Goal: Task Accomplishment & Management: Use online tool/utility

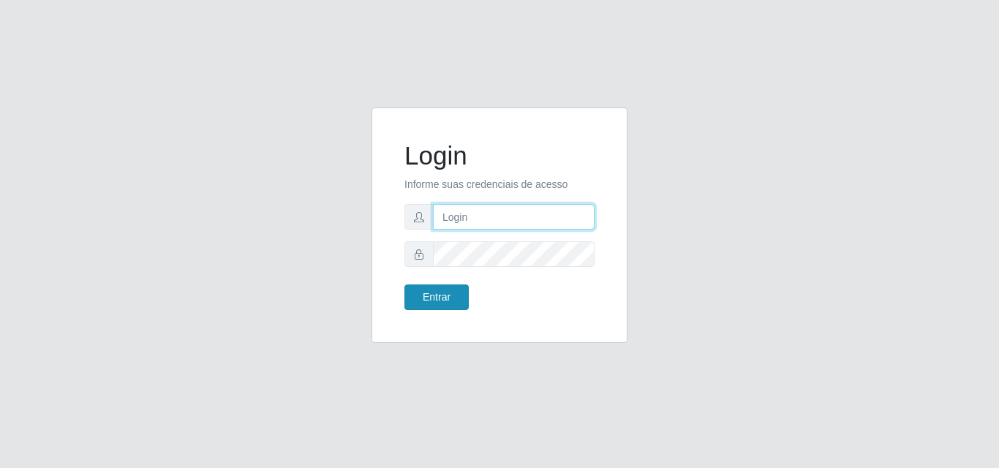
type input "[EMAIL_ADDRESS][DOMAIN_NAME]"
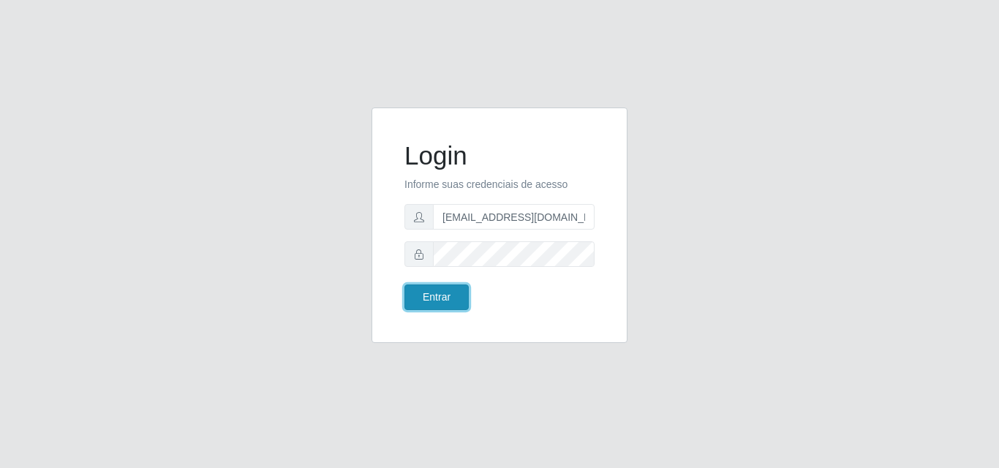
click at [458, 292] on button "Entrar" at bounding box center [436, 297] width 64 height 26
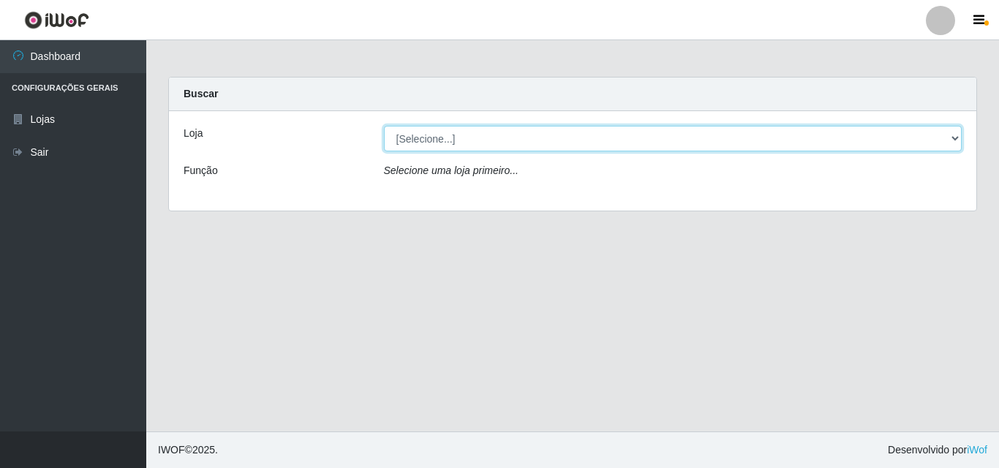
click at [957, 140] on select "[Selecione...] BomQueSó Agreste - Loja 3" at bounding box center [673, 139] width 578 height 26
select select "215"
click at [384, 126] on select "[Selecione...] BomQueSó Agreste - Loja 3" at bounding box center [673, 139] width 578 height 26
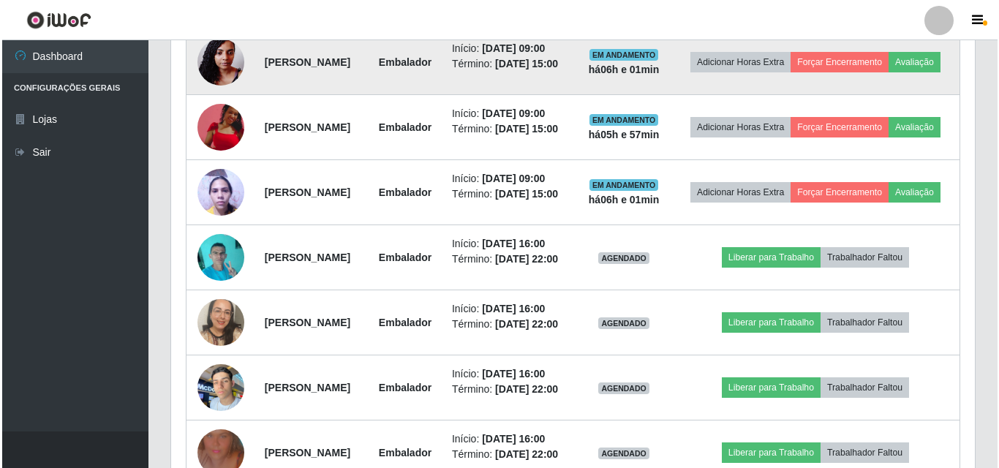
scroll to position [585, 0]
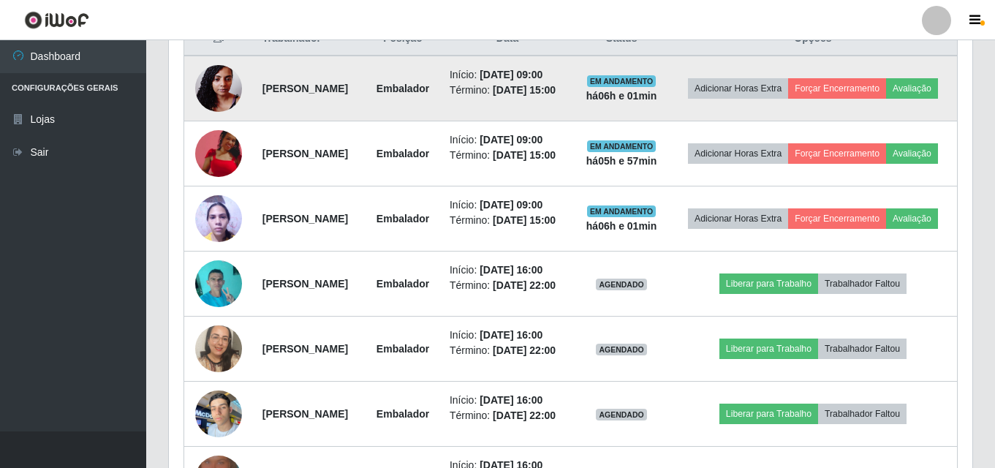
click at [902, 66] on td "Adicionar Horas Extra Forçar Encerramento Avaliação" at bounding box center [813, 89] width 289 height 66
click at [886, 85] on button "Forçar Encerramento" at bounding box center [837, 88] width 98 height 20
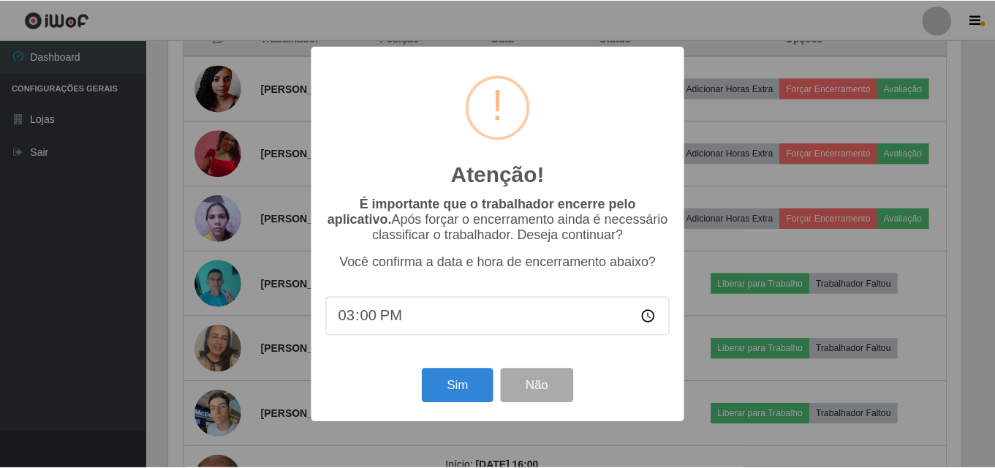
scroll to position [303, 796]
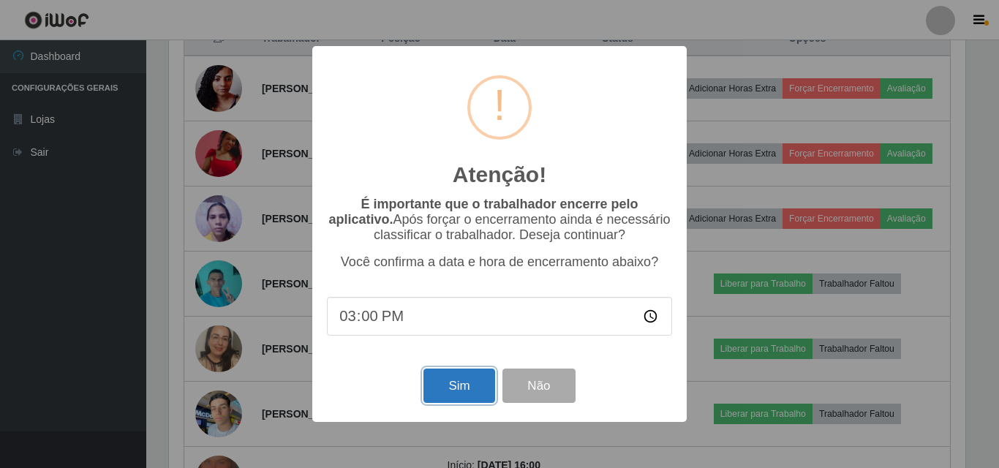
click at [455, 388] on button "Sim" at bounding box center [458, 385] width 71 height 34
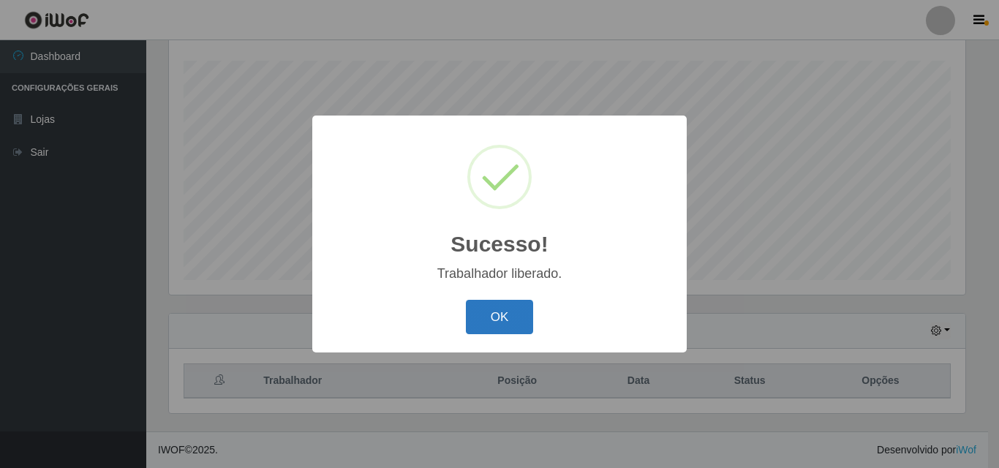
click at [507, 312] on button "OK" at bounding box center [500, 317] width 68 height 34
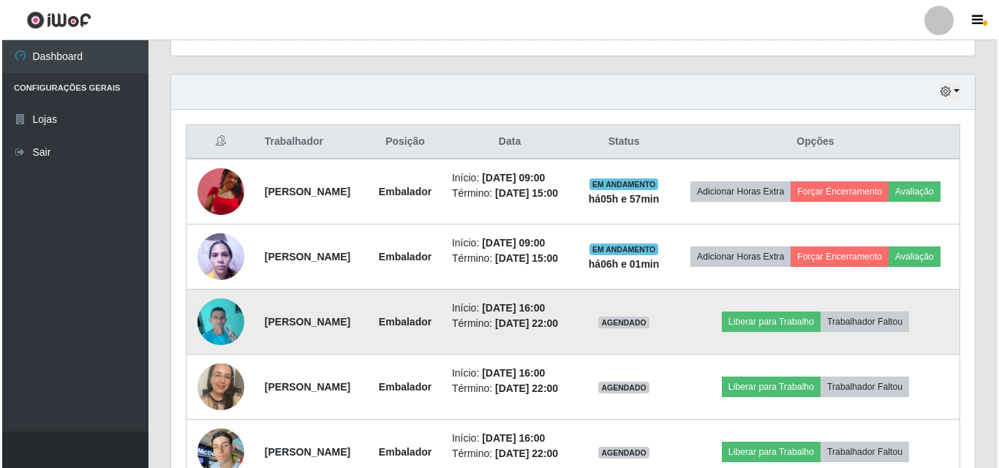
scroll to position [535, 0]
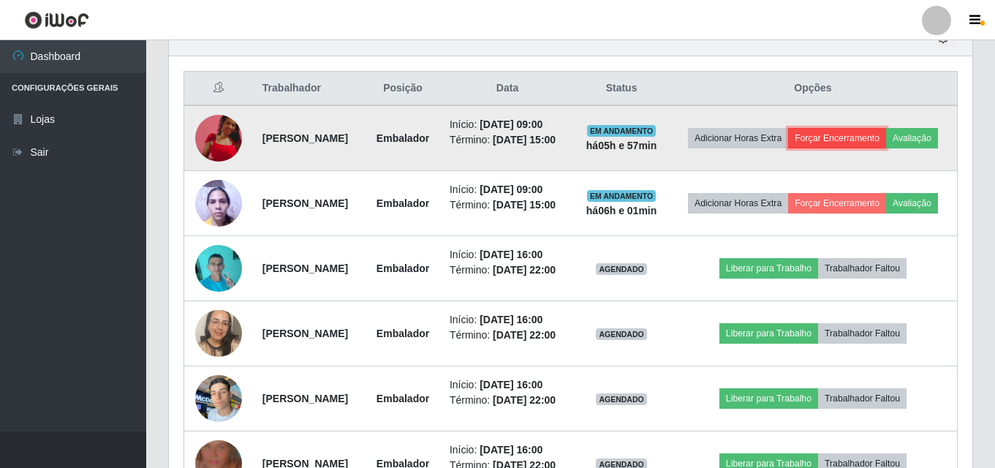
click at [883, 137] on button "Forçar Encerramento" at bounding box center [837, 138] width 98 height 20
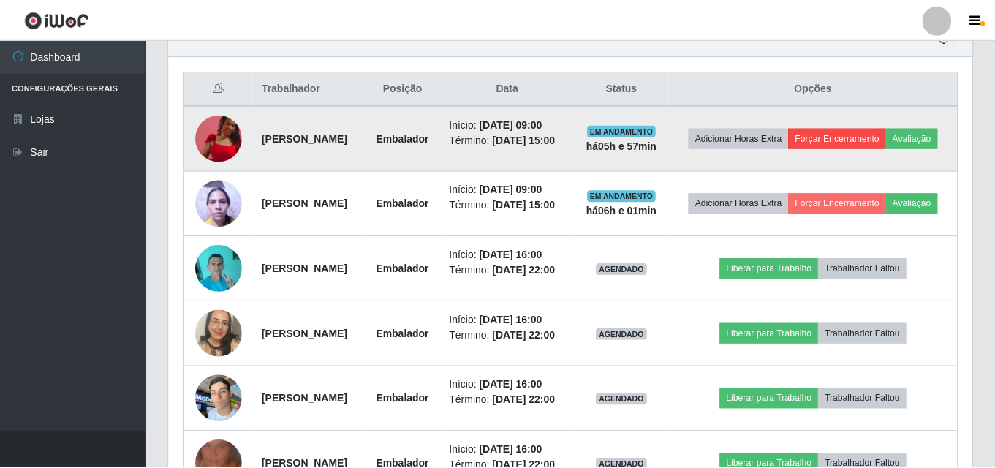
scroll to position [303, 796]
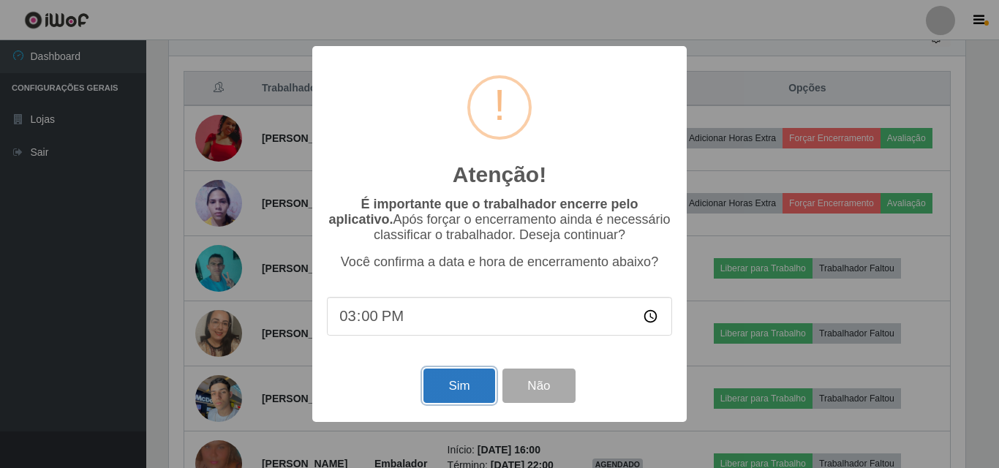
click at [466, 390] on button "Sim" at bounding box center [458, 385] width 71 height 34
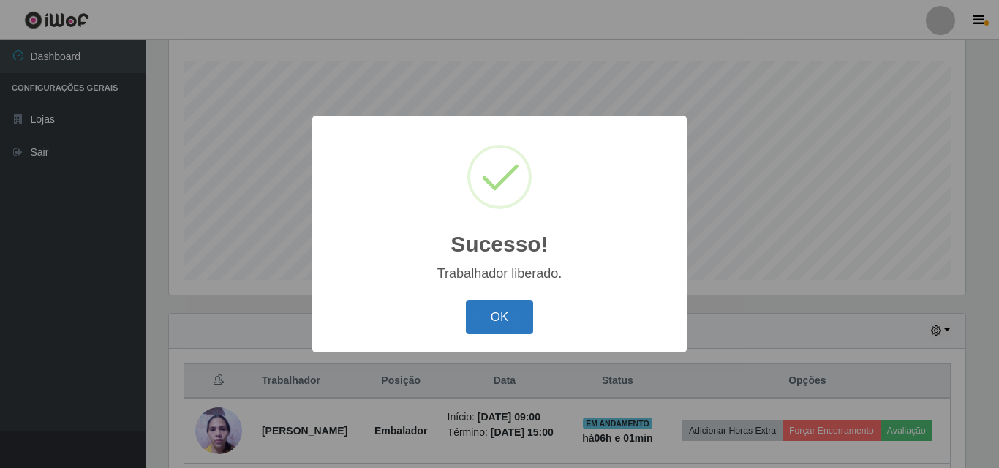
click at [498, 317] on button "OK" at bounding box center [500, 317] width 68 height 34
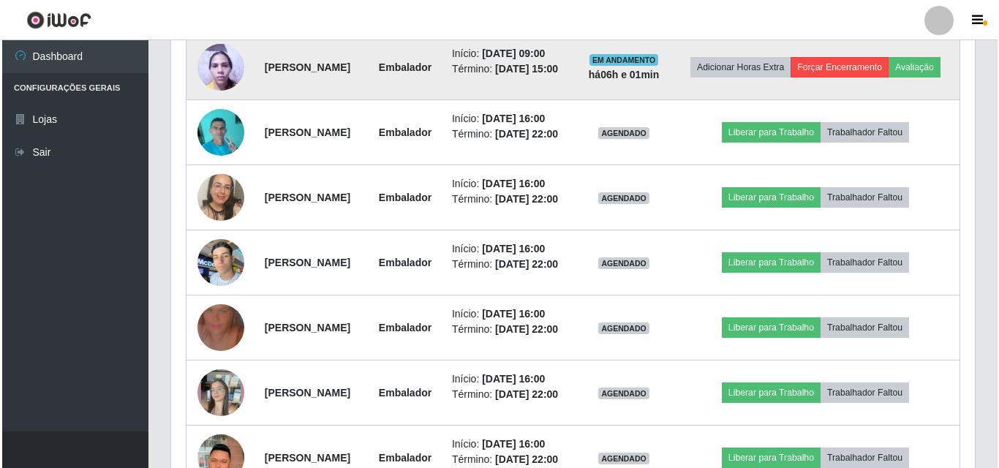
scroll to position [535, 0]
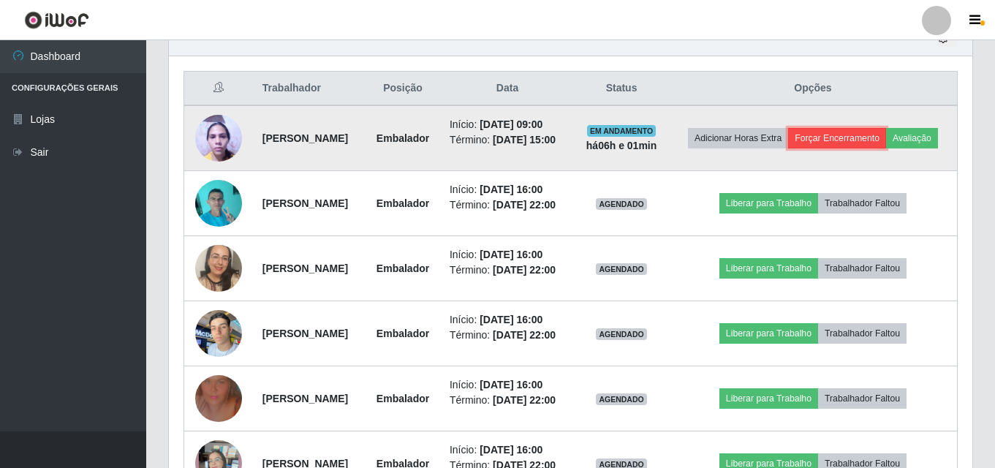
click at [886, 128] on button "Forçar Encerramento" at bounding box center [837, 138] width 98 height 20
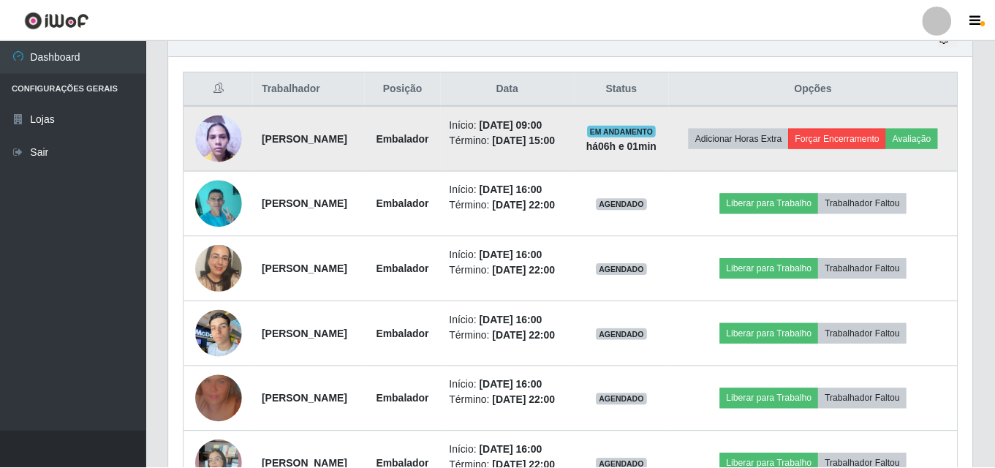
scroll to position [303, 796]
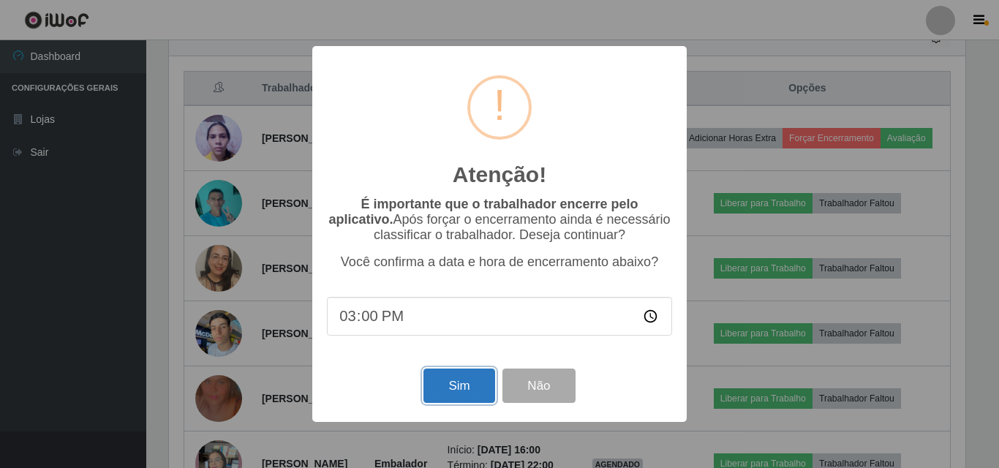
click at [451, 390] on button "Sim" at bounding box center [458, 385] width 71 height 34
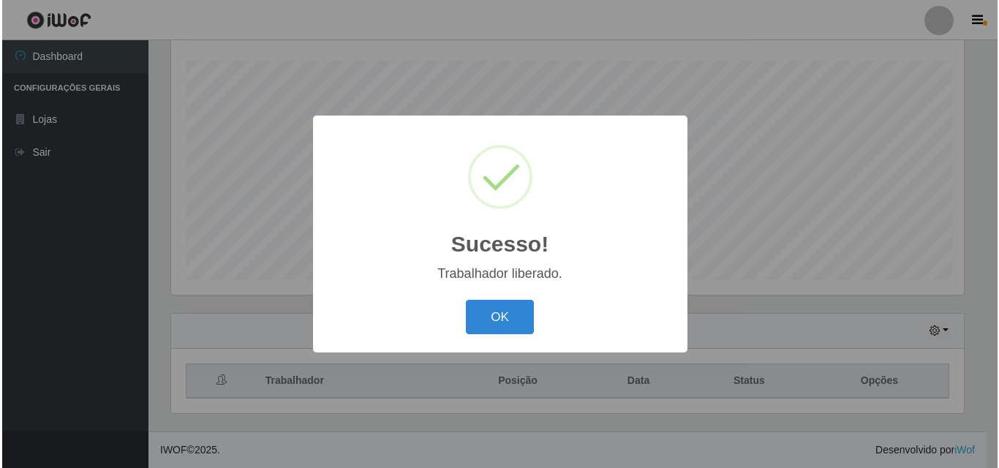
scroll to position [0, 0]
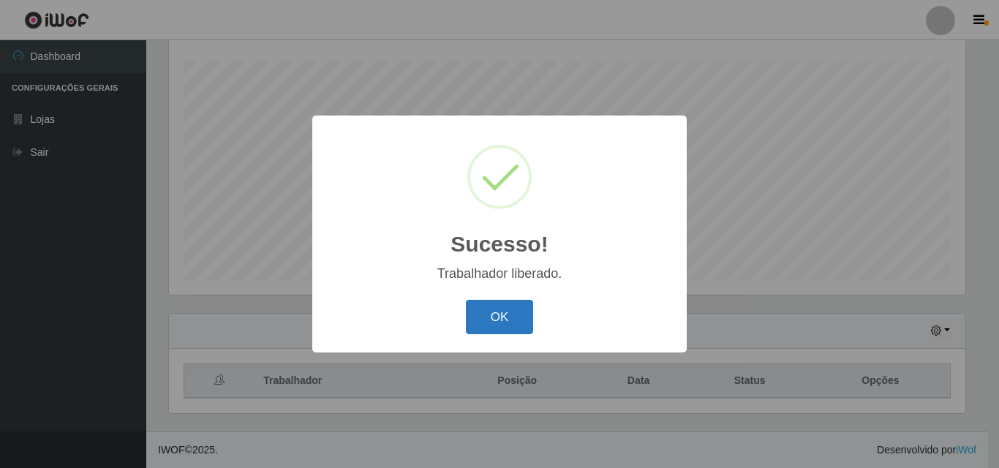
click at [518, 306] on button "OK" at bounding box center [500, 317] width 68 height 34
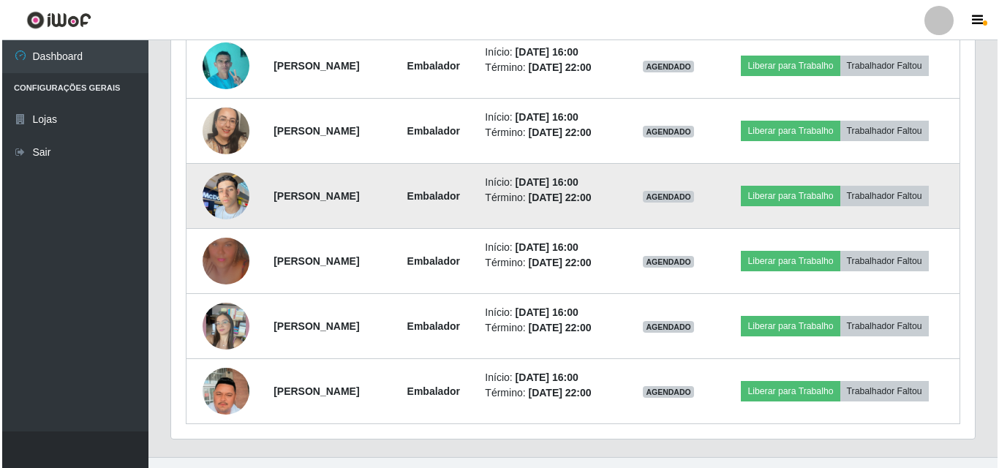
scroll to position [633, 0]
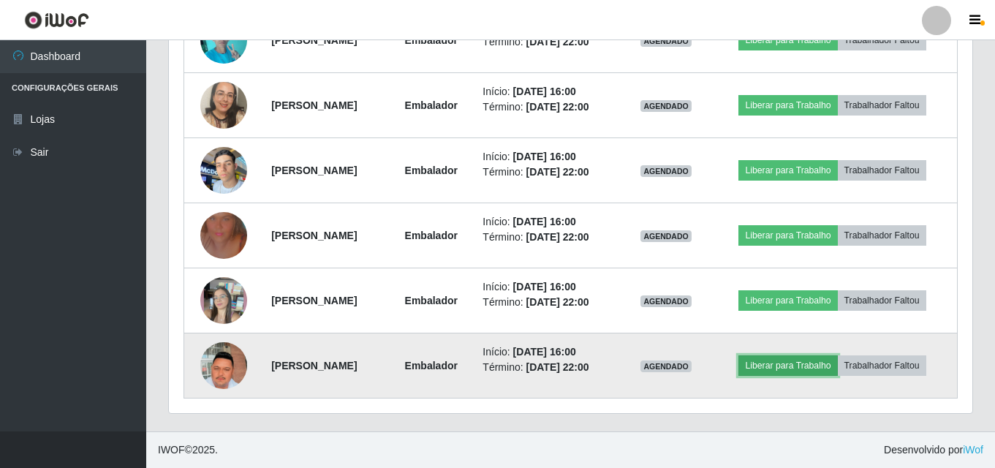
click at [796, 361] on button "Liberar para Trabalho" at bounding box center [787, 365] width 99 height 20
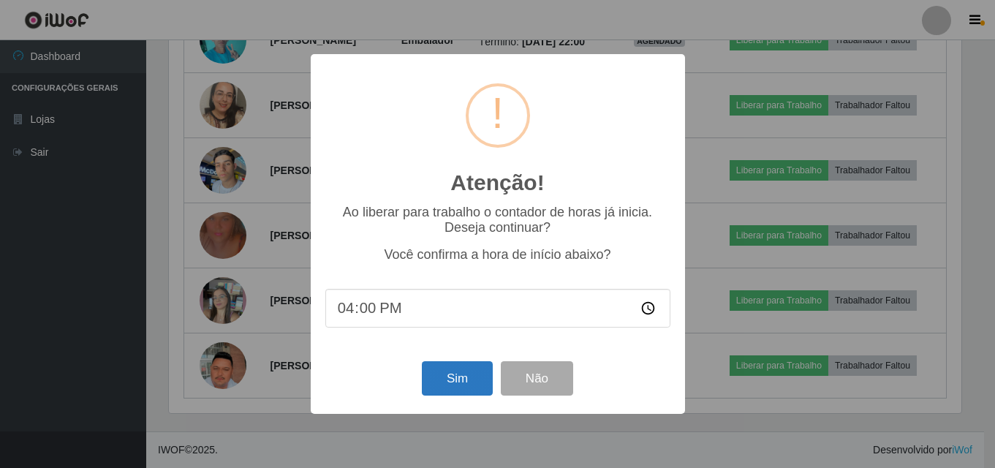
scroll to position [303, 796]
click at [454, 386] on button "Sim" at bounding box center [458, 378] width 71 height 34
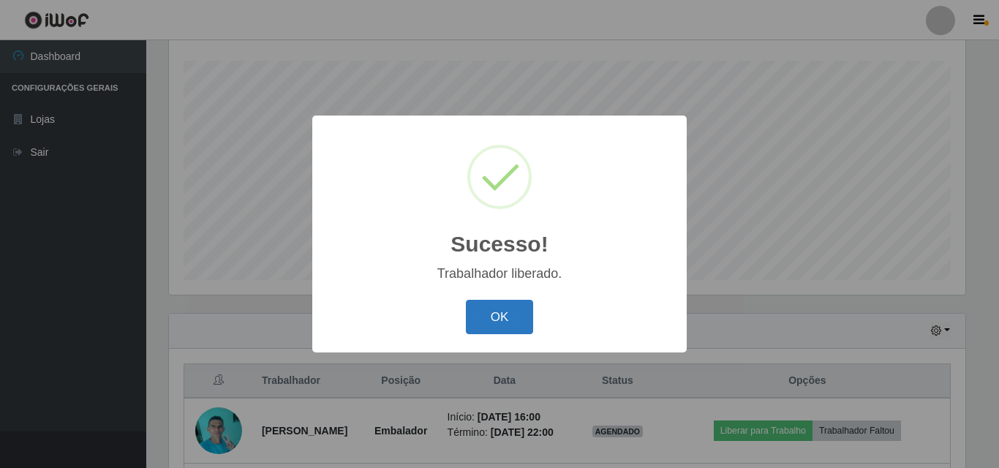
click at [497, 325] on button "OK" at bounding box center [500, 317] width 68 height 34
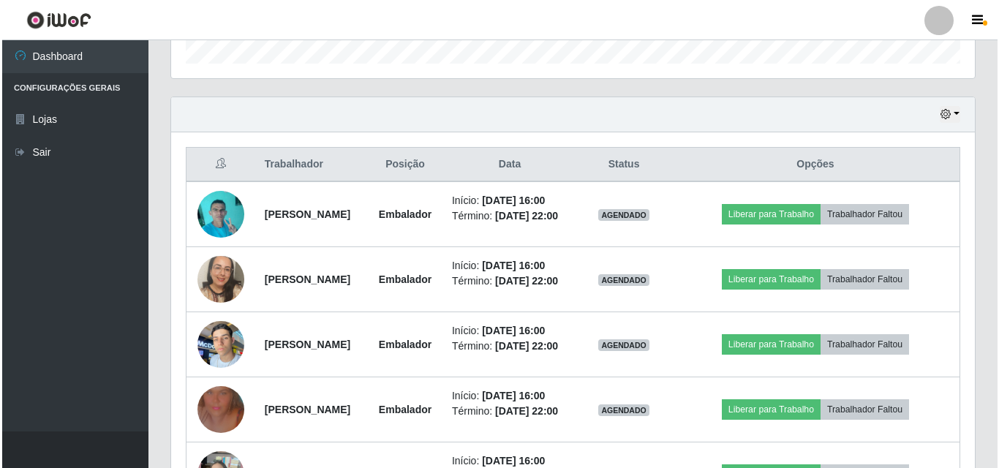
scroll to position [462, 0]
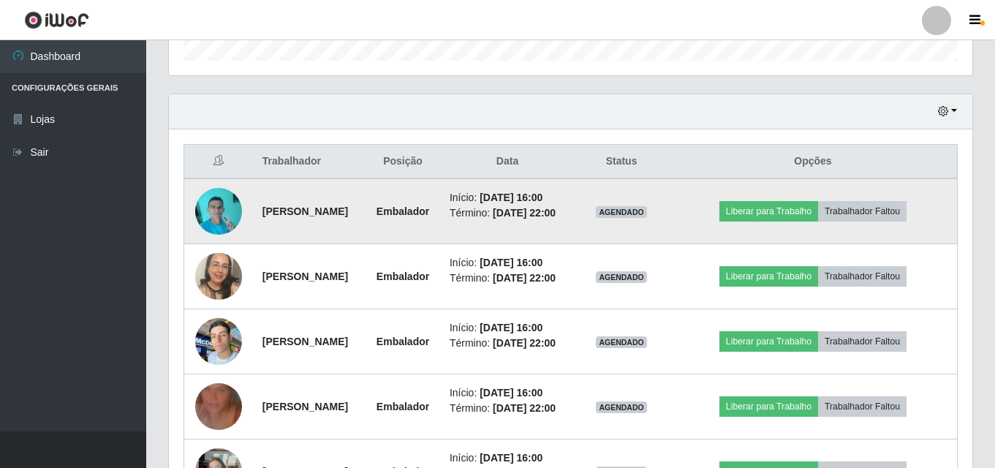
click at [223, 224] on img at bounding box center [218, 211] width 47 height 62
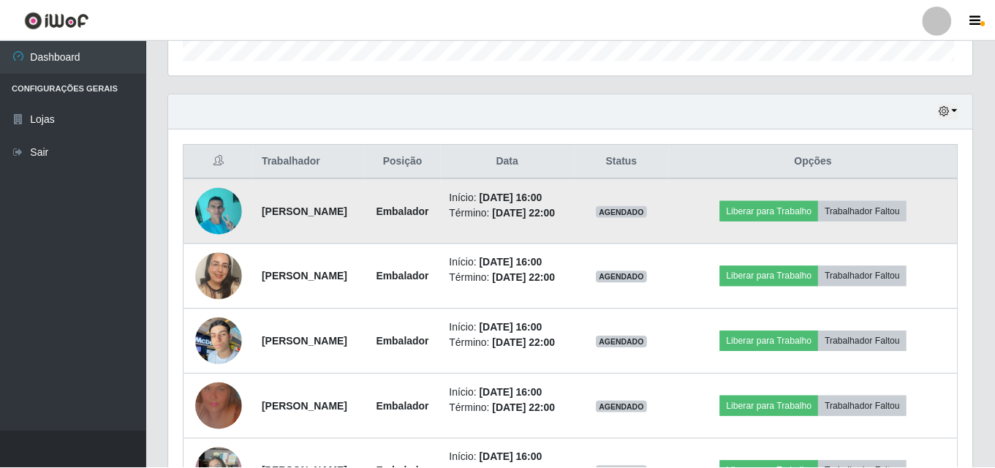
scroll to position [303, 796]
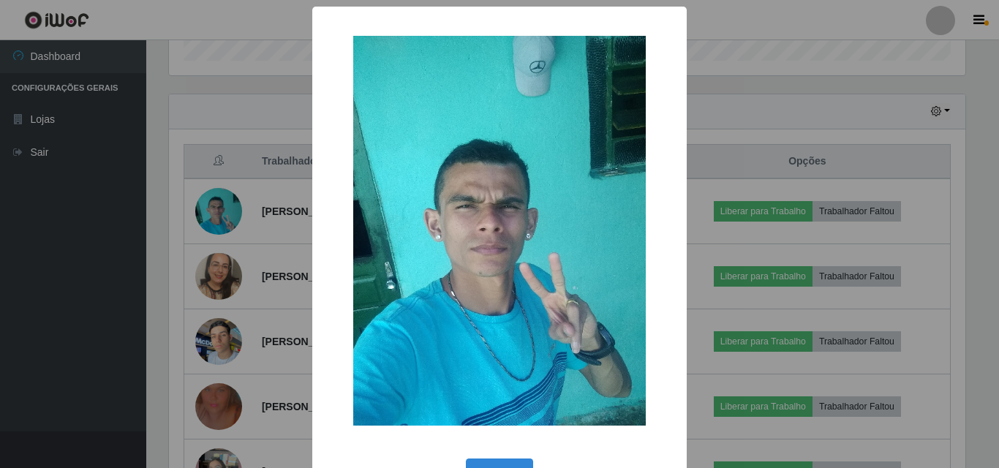
click at [174, 191] on div "× OK Cancel" at bounding box center [499, 234] width 999 height 468
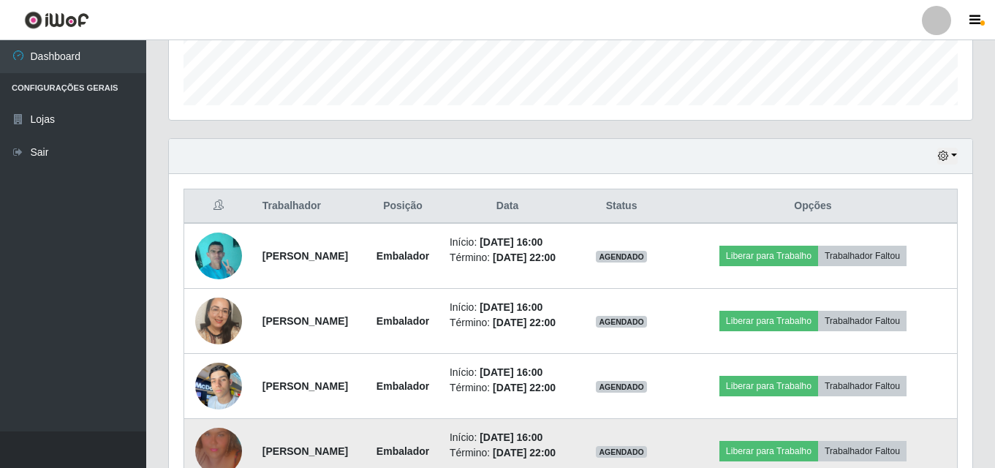
scroll to position [407, 0]
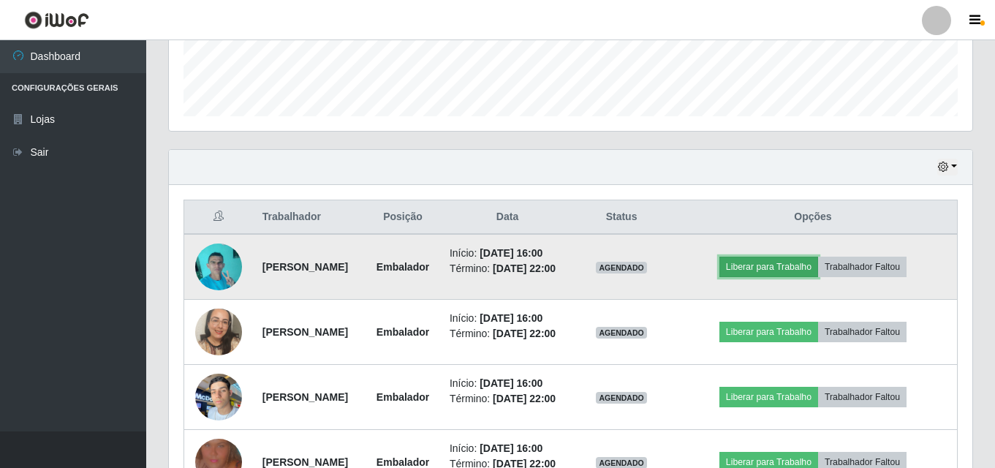
click at [771, 271] on button "Liberar para Trabalho" at bounding box center [768, 267] width 99 height 20
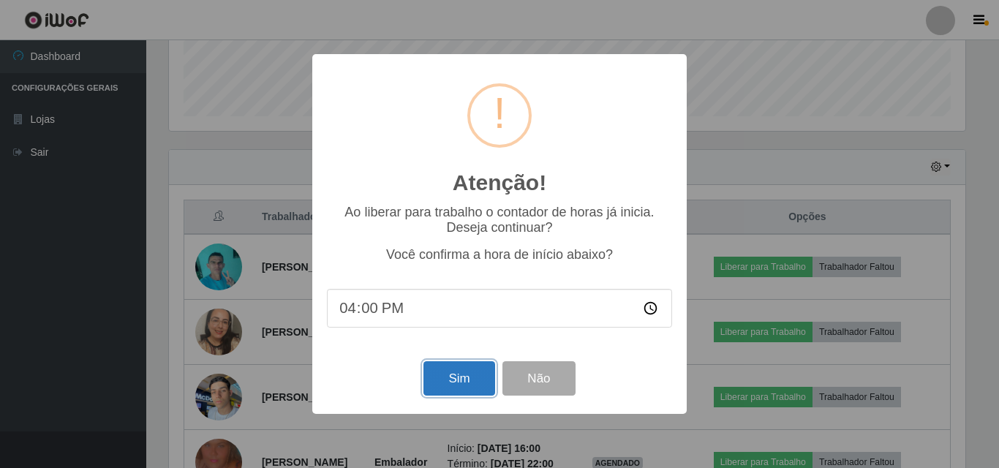
click at [487, 376] on button "Sim" at bounding box center [458, 378] width 71 height 34
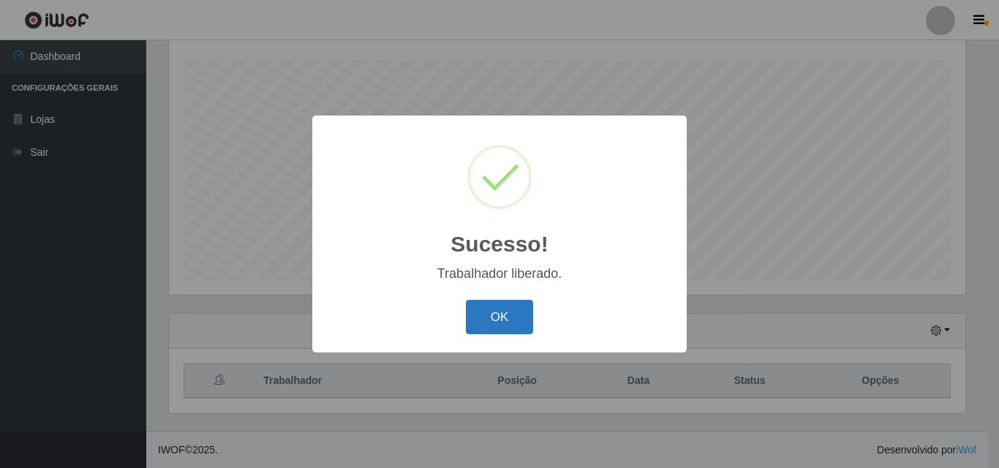
click at [505, 328] on button "OK" at bounding box center [500, 317] width 68 height 34
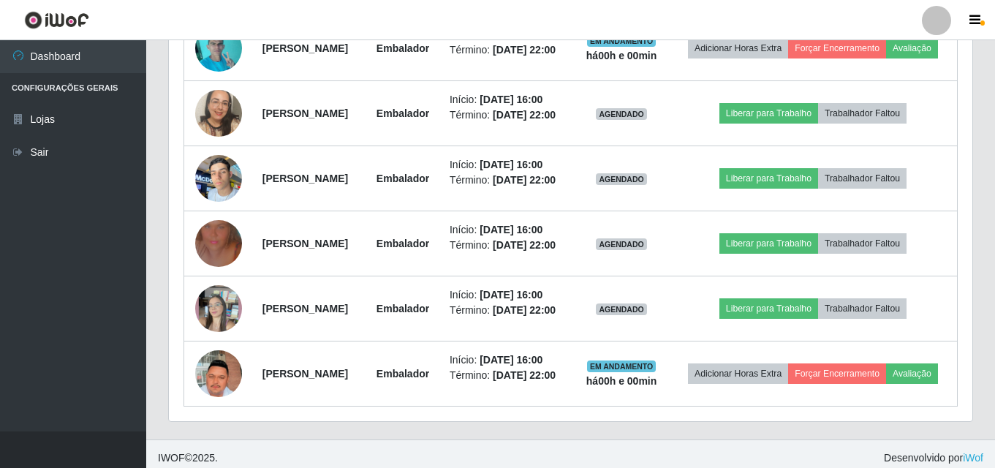
scroll to position [626, 0]
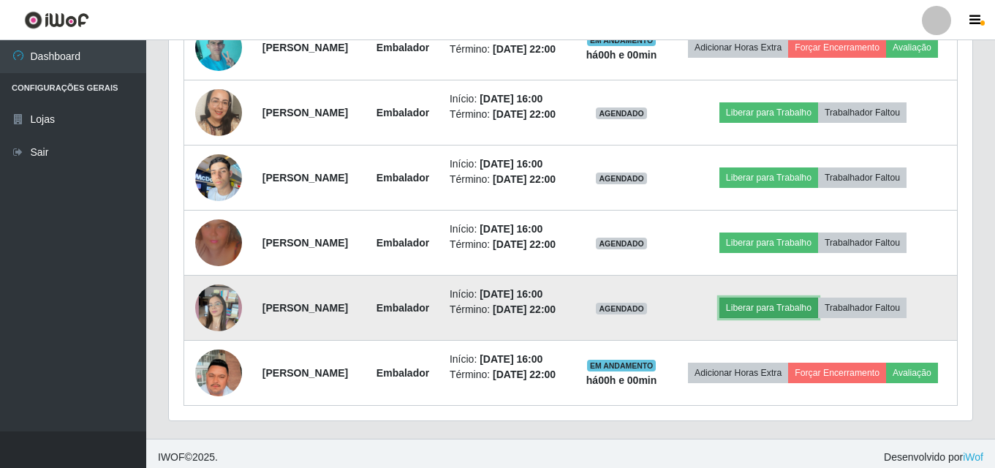
click at [771, 318] on button "Liberar para Trabalho" at bounding box center [768, 308] width 99 height 20
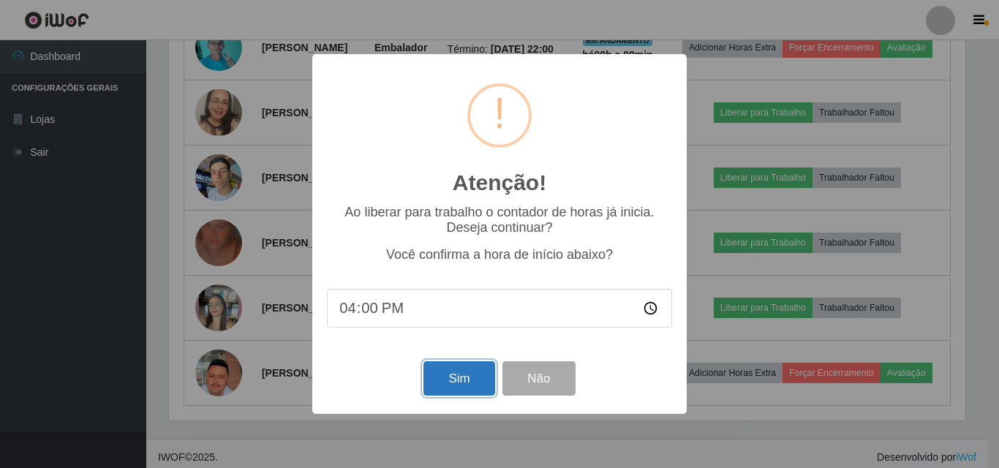
click at [455, 370] on button "Sim" at bounding box center [458, 378] width 71 height 34
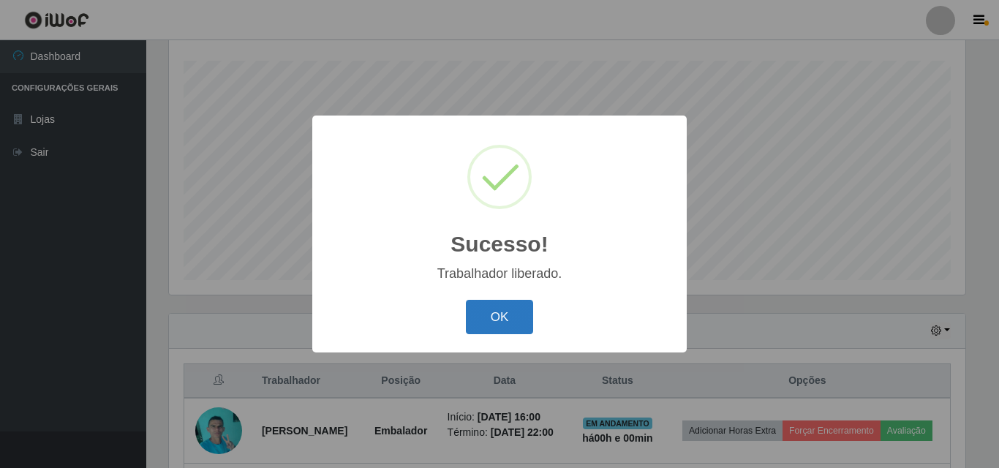
click at [497, 307] on button "OK" at bounding box center [500, 317] width 68 height 34
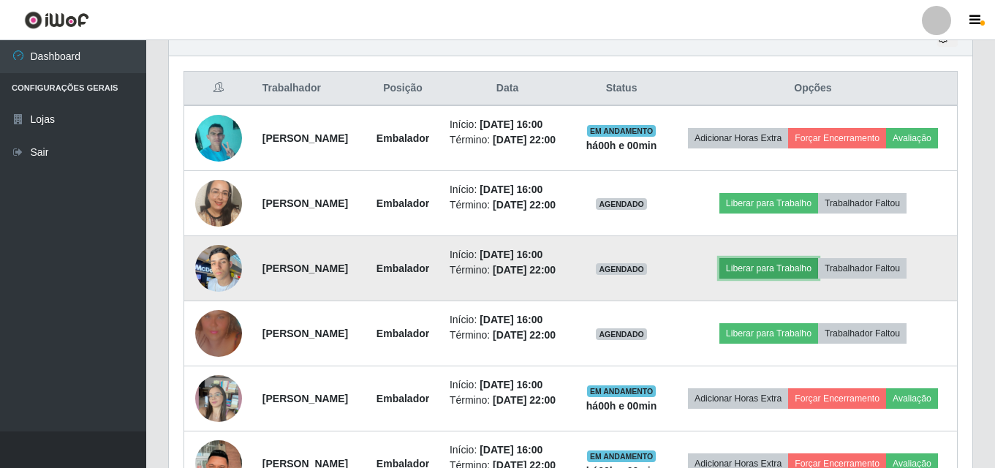
click at [759, 279] on button "Liberar para Trabalho" at bounding box center [768, 268] width 99 height 20
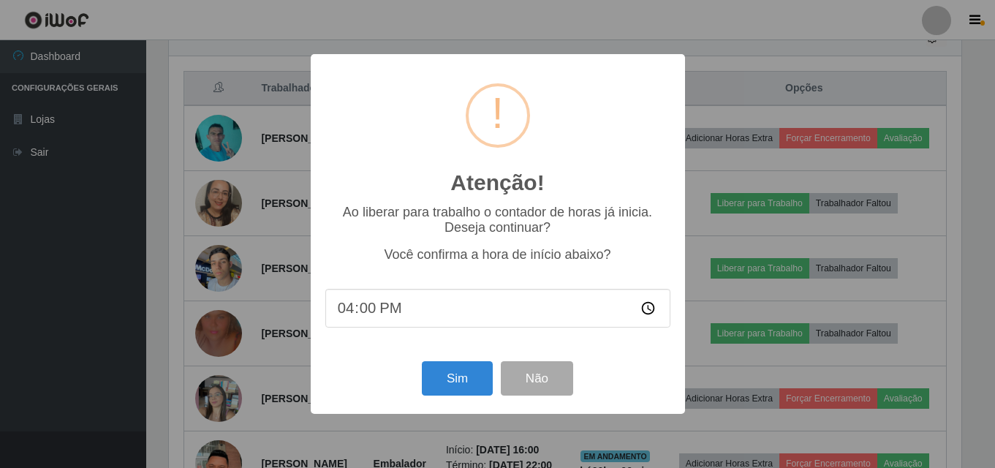
scroll to position [303, 796]
click at [459, 376] on button "Sim" at bounding box center [458, 378] width 71 height 34
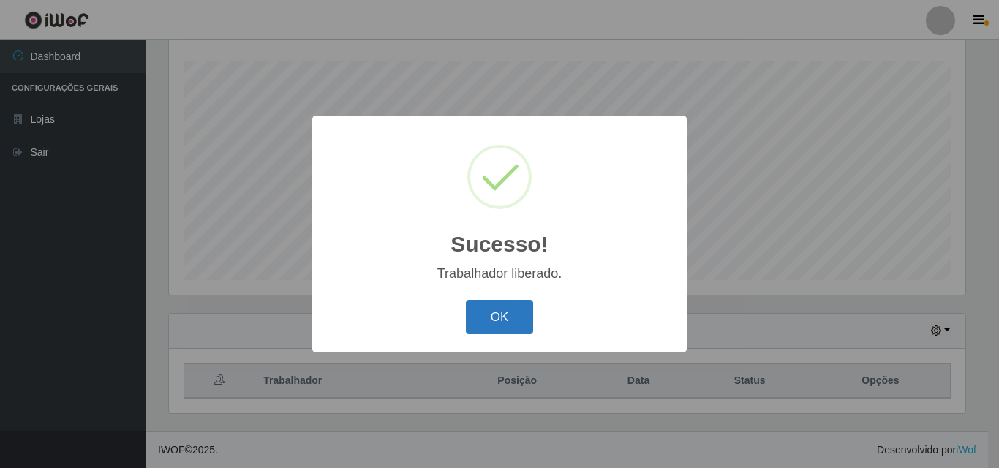
click at [500, 312] on button "OK" at bounding box center [500, 317] width 68 height 34
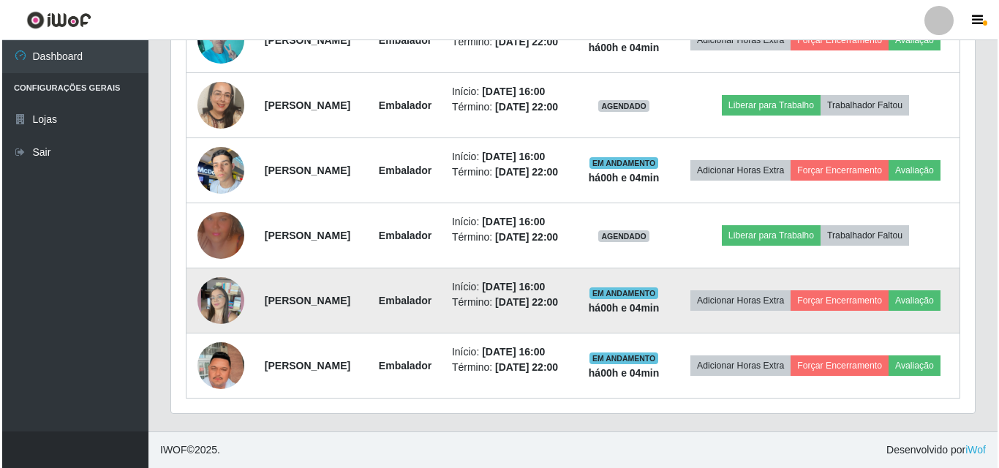
scroll to position [681, 0]
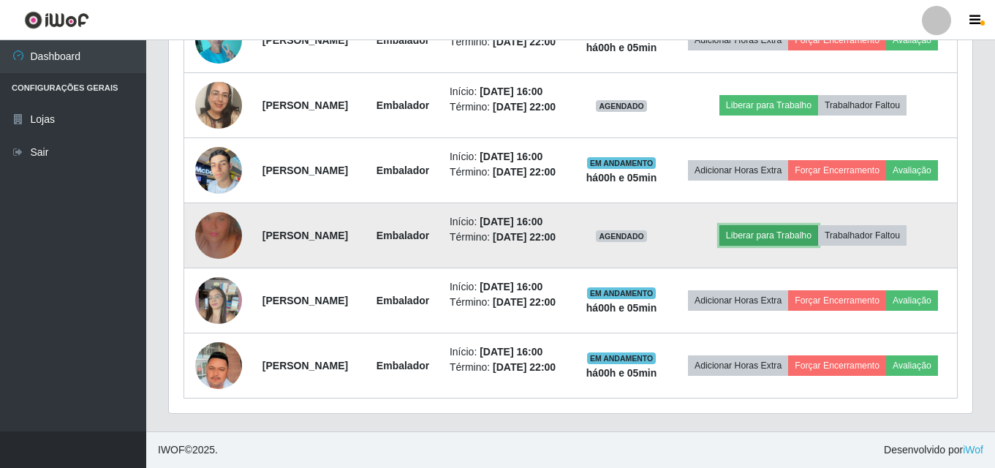
click at [798, 225] on button "Liberar para Trabalho" at bounding box center [768, 235] width 99 height 20
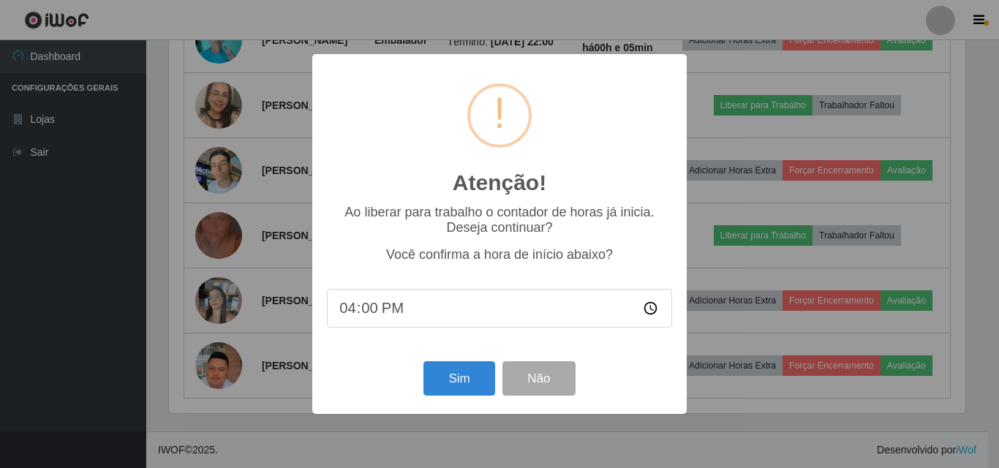
type input "16:05"
click at [461, 371] on button "Sim" at bounding box center [458, 378] width 71 height 34
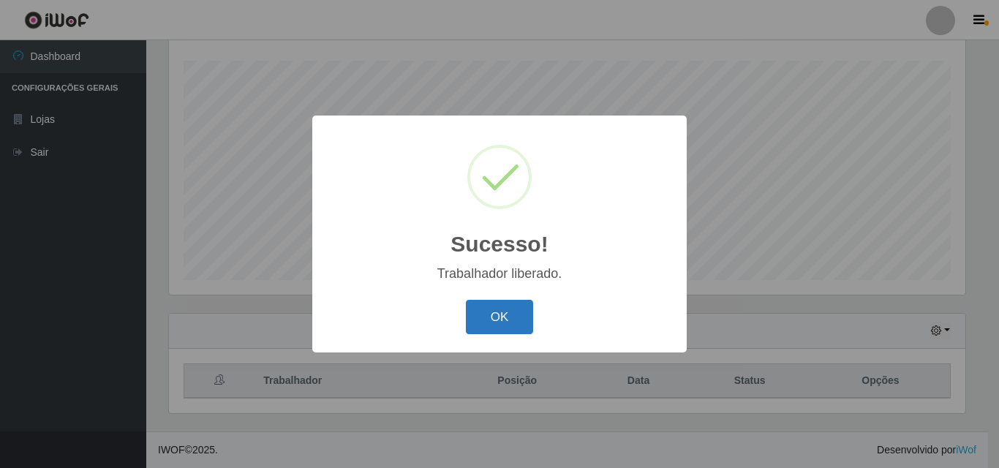
click at [501, 305] on button "OK" at bounding box center [500, 317] width 68 height 34
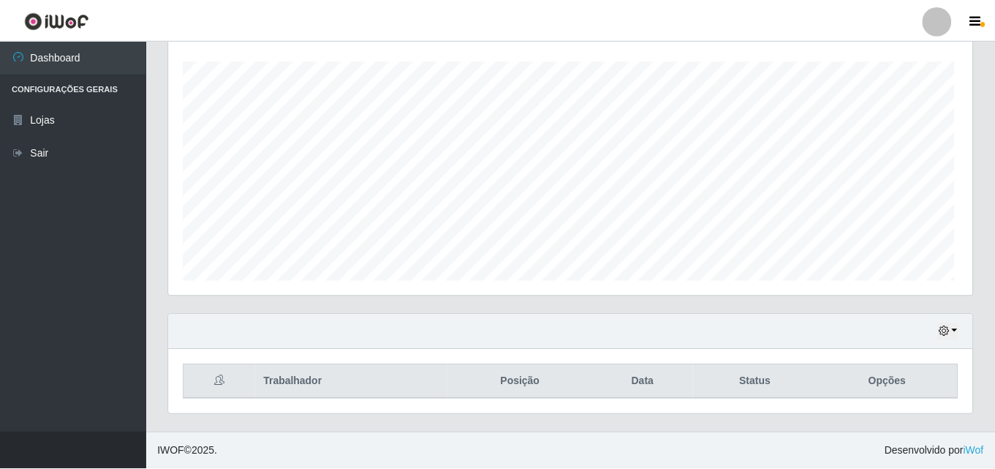
scroll to position [303, 804]
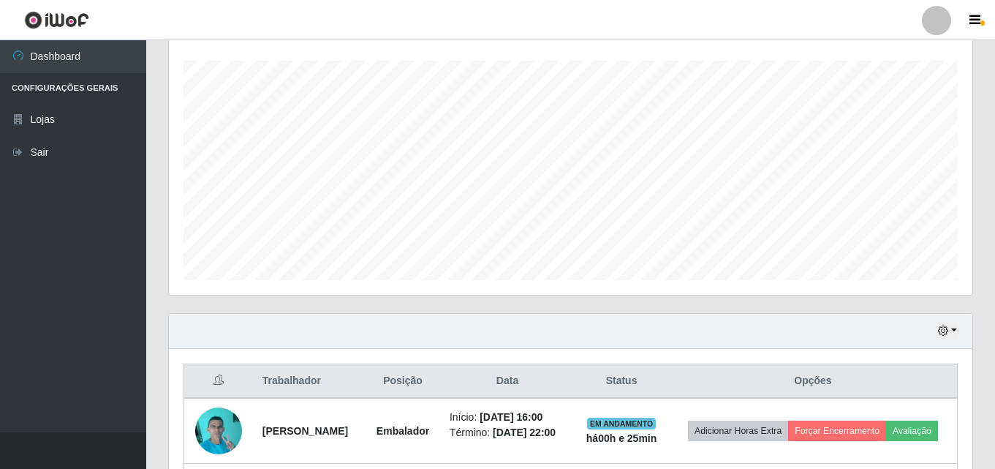
click at [75, 306] on ul "Dashboard Configurações Gerais Lojas Sair" at bounding box center [73, 236] width 146 height 392
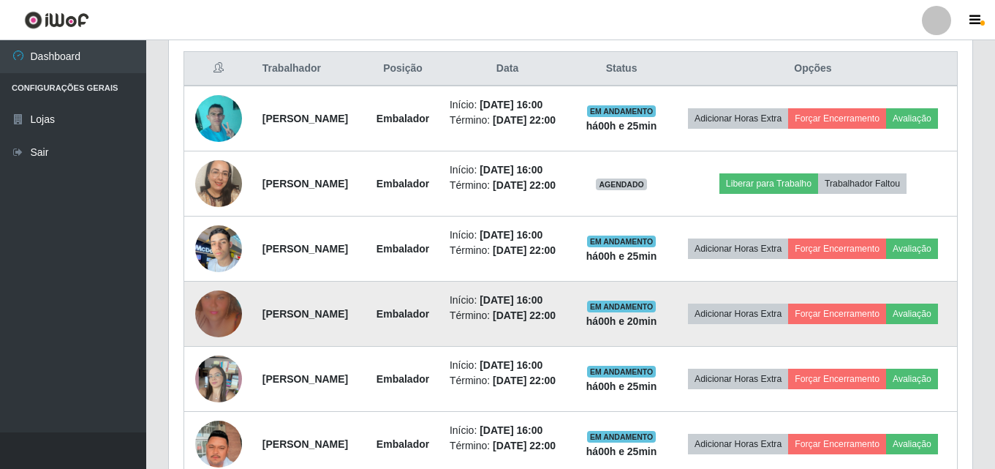
scroll to position [552, 0]
